Goal: Find specific page/section: Find specific page/section

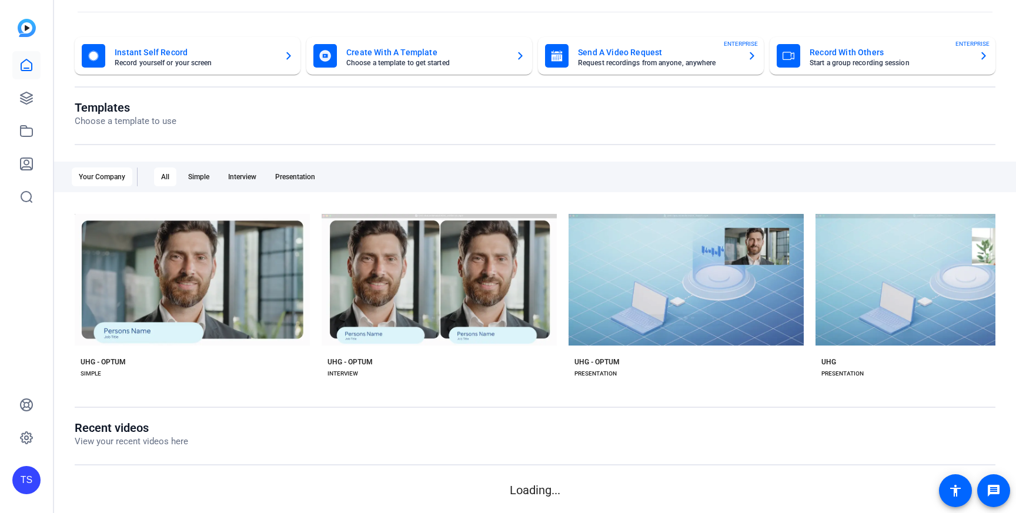
scroll to position [42, 0]
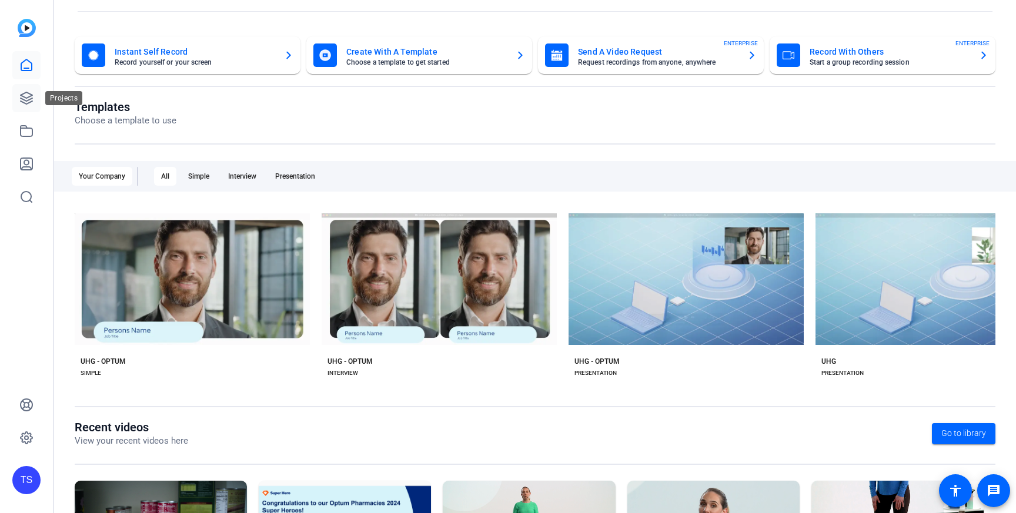
click at [33, 102] on icon at bounding box center [26, 98] width 14 height 14
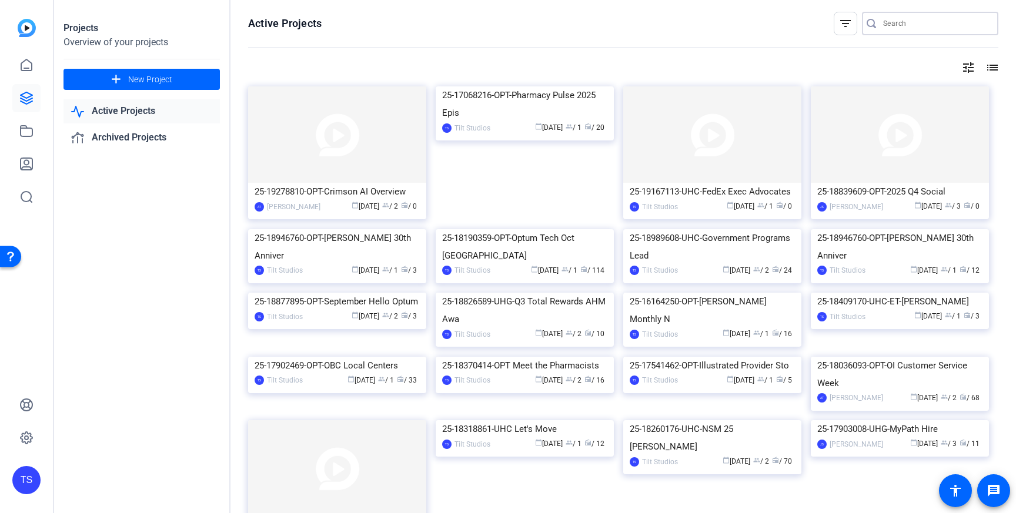
click at [909, 26] on input "Search" at bounding box center [936, 23] width 106 height 14
type input "m"
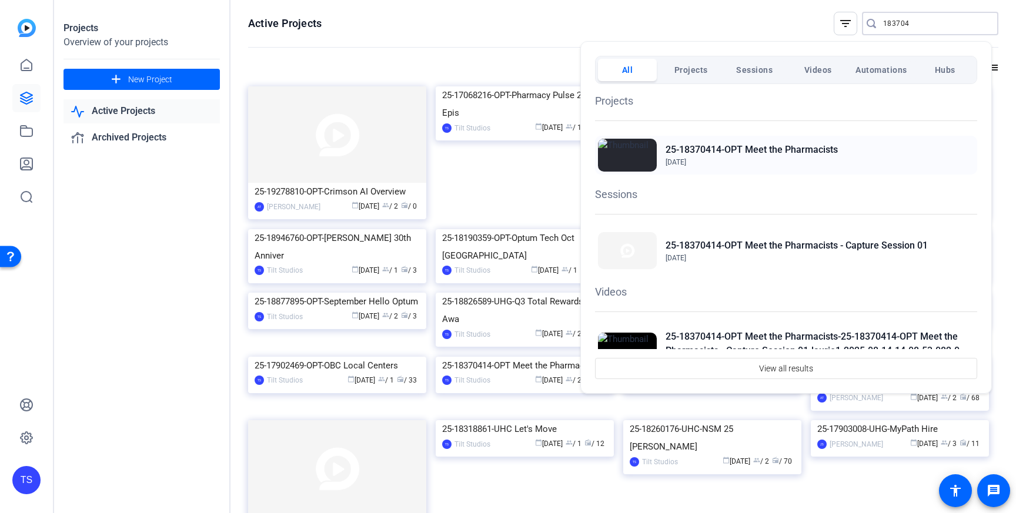
type input "183704"
click at [751, 160] on span "[DATE]" at bounding box center [751, 162] width 172 height 11
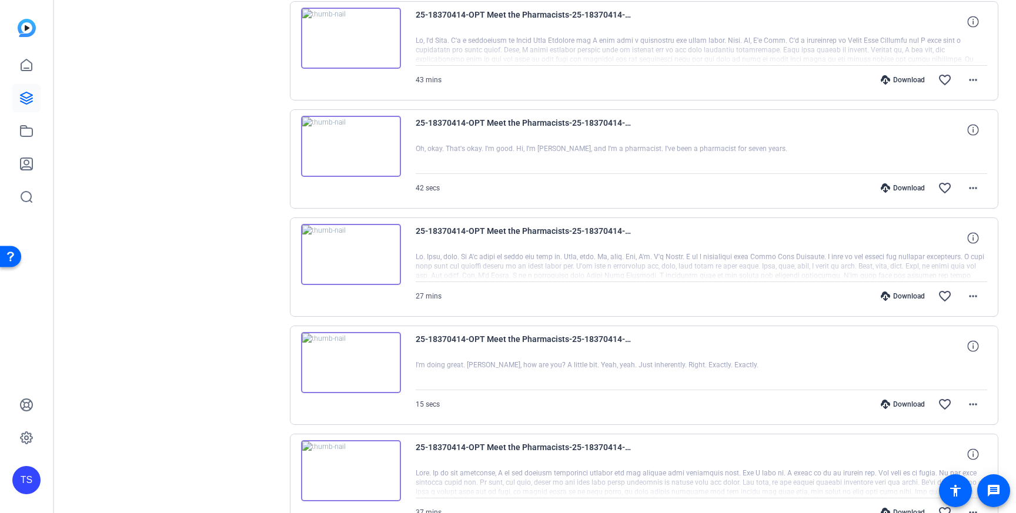
scroll to position [282, 0]
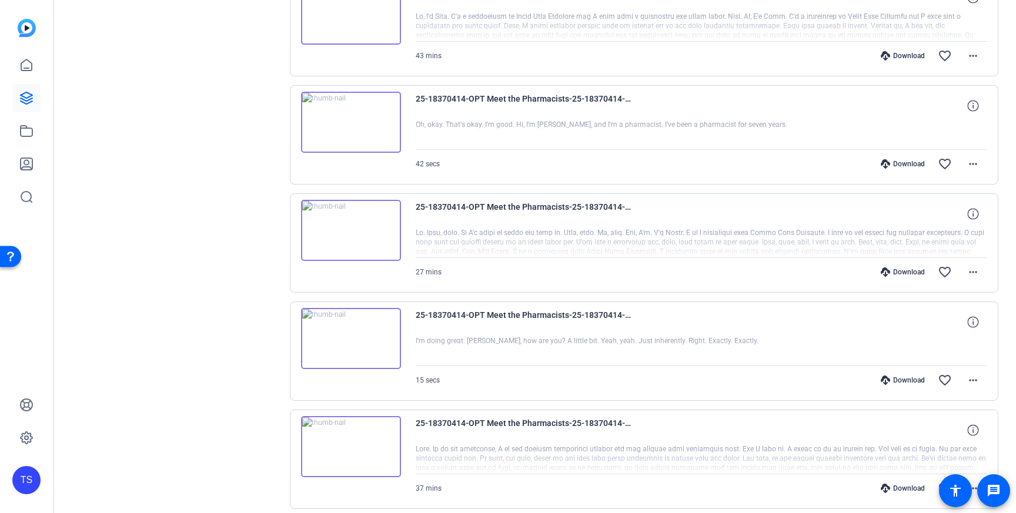
click at [351, 230] on img at bounding box center [351, 230] width 100 height 61
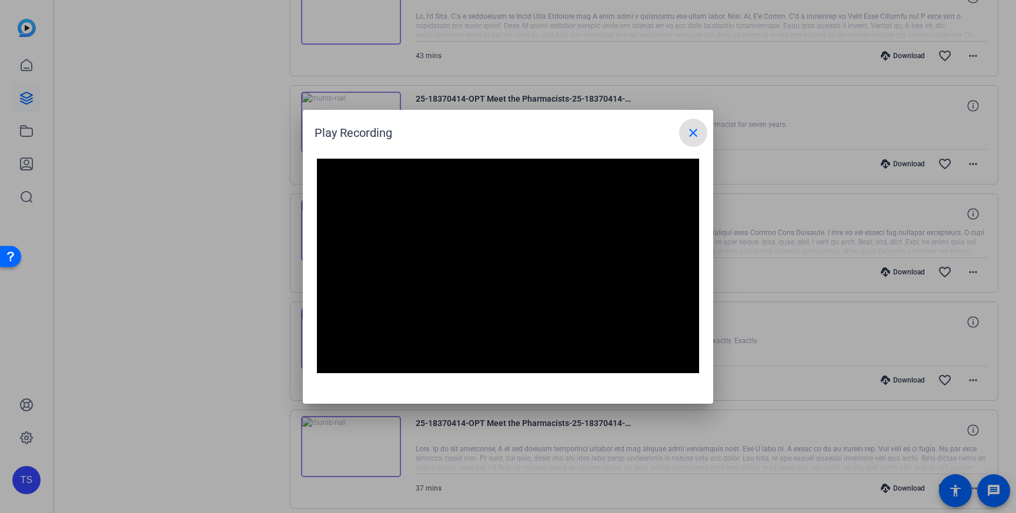
click at [693, 133] on mat-icon "close" at bounding box center [693, 133] width 14 height 14
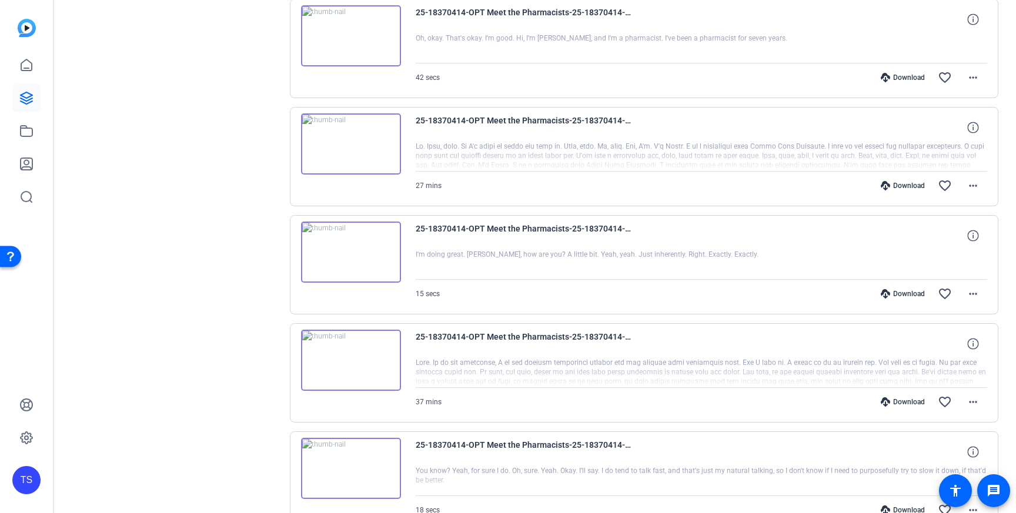
scroll to position [366, 0]
click at [331, 362] on img at bounding box center [351, 362] width 100 height 61
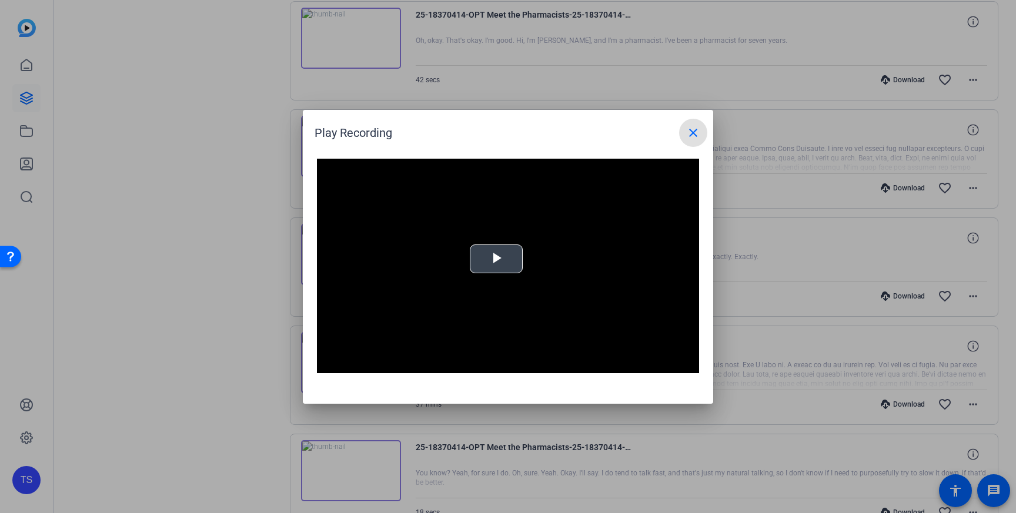
click at [496, 259] on span "Video Player" at bounding box center [496, 259] width 0 height 0
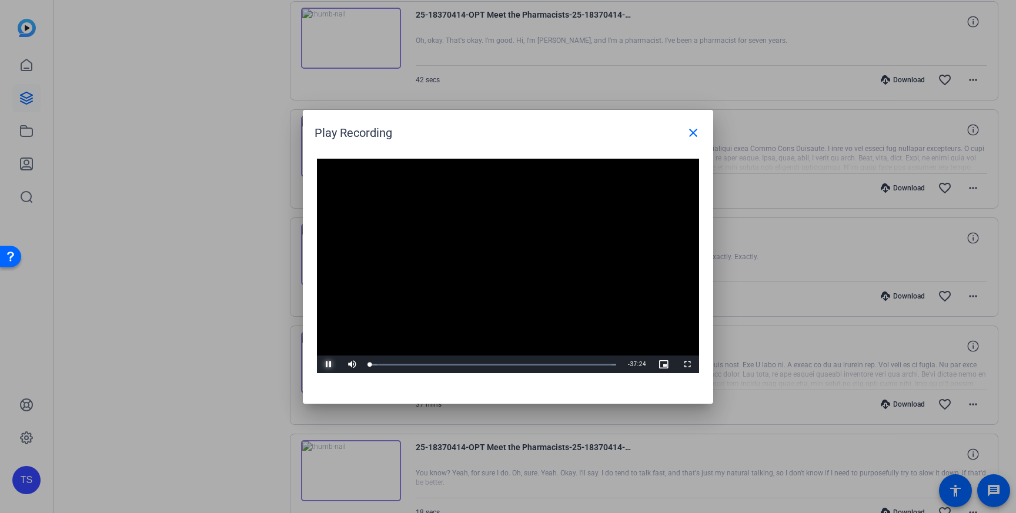
click at [328, 364] on span "Video Player" at bounding box center [329, 364] width 24 height 0
click at [686, 135] on mat-icon "close" at bounding box center [693, 133] width 14 height 14
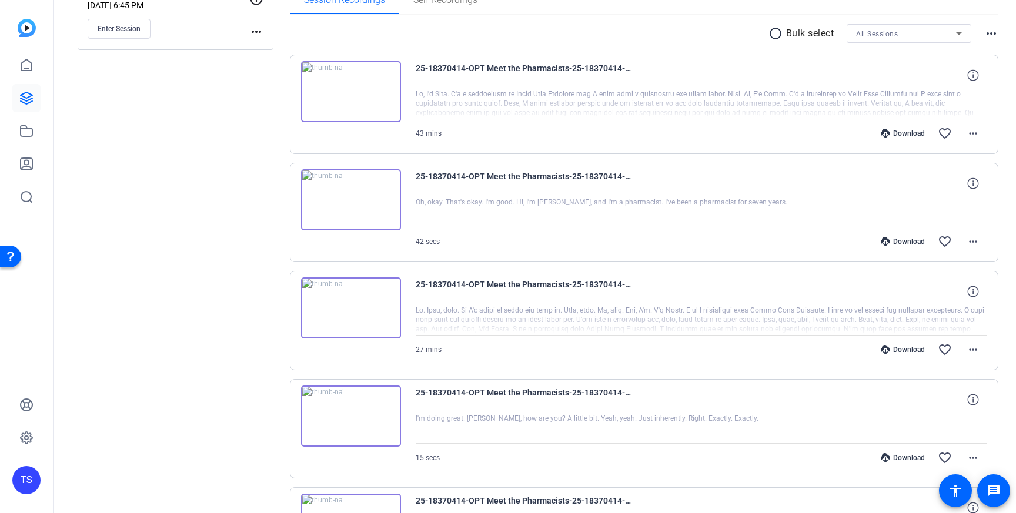
scroll to position [105, 0]
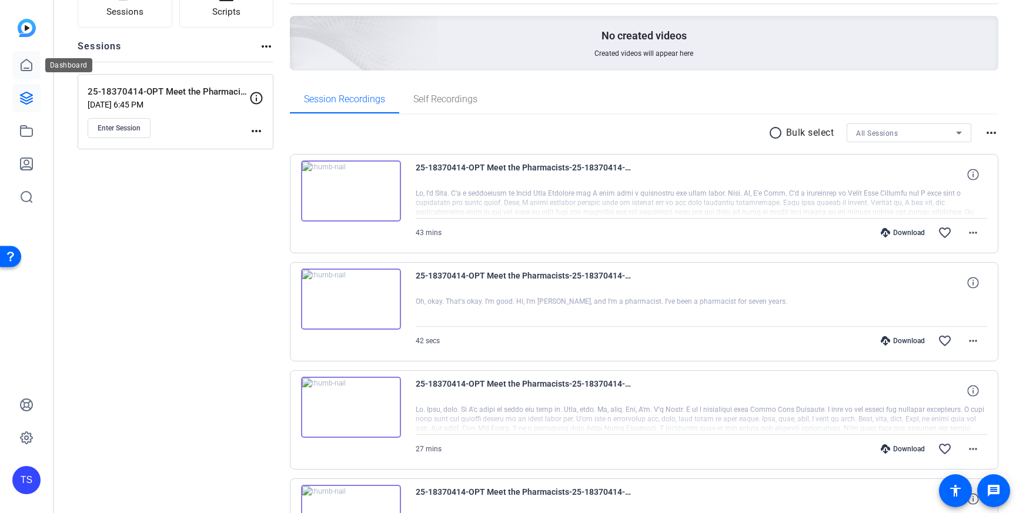
click at [21, 64] on icon at bounding box center [26, 64] width 11 height 11
